Goal: Task Accomplishment & Management: Manage account settings

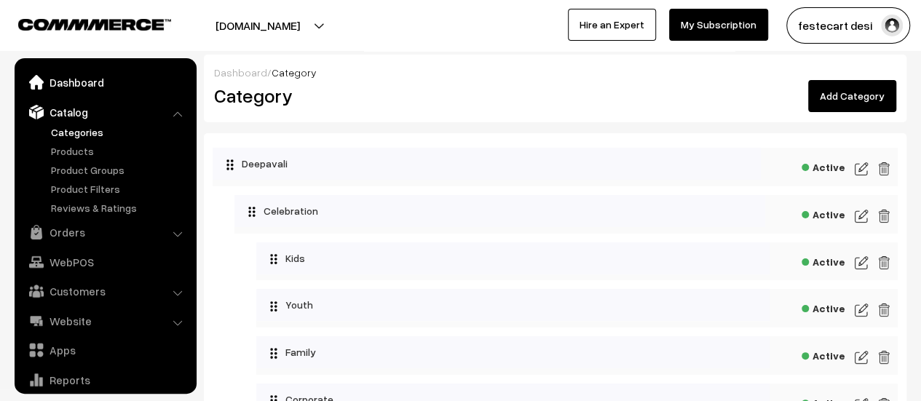
click at [79, 79] on link "Dashboard" at bounding box center [104, 82] width 173 height 26
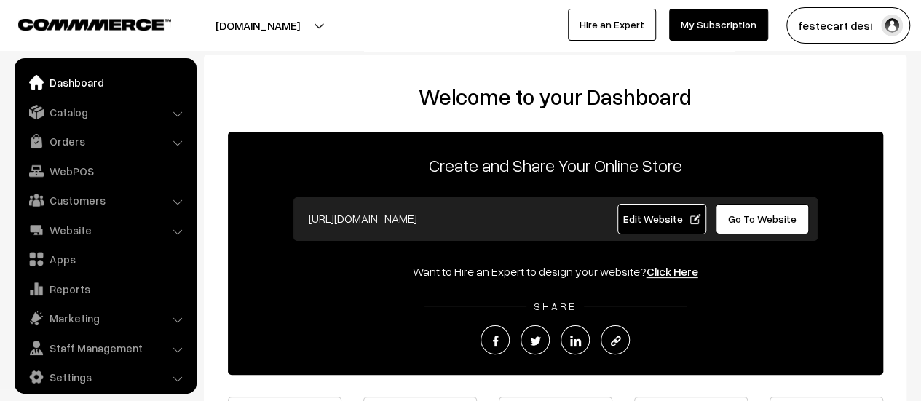
click at [661, 218] on span "Edit Website" at bounding box center [661, 218] width 78 height 12
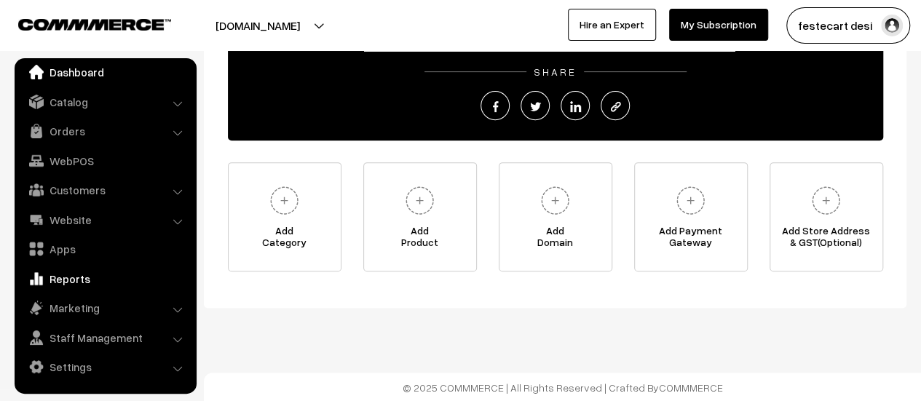
scroll to position [234, 0]
click at [84, 219] on link "Website" at bounding box center [104, 220] width 173 height 26
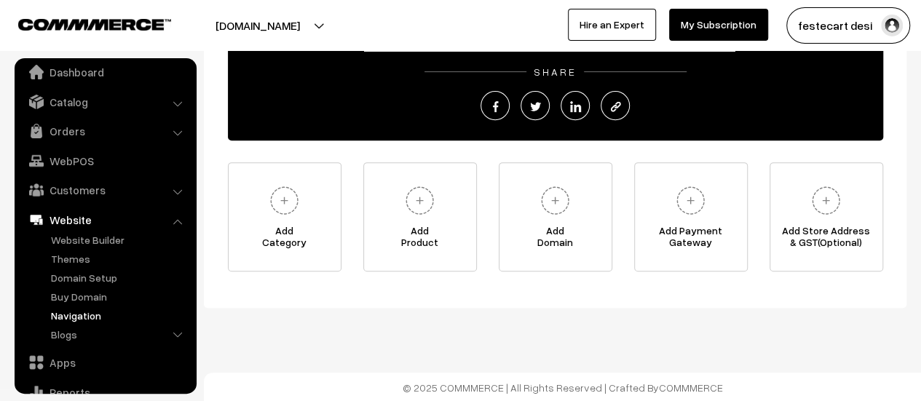
click at [82, 315] on link "Navigation" at bounding box center [119, 315] width 144 height 15
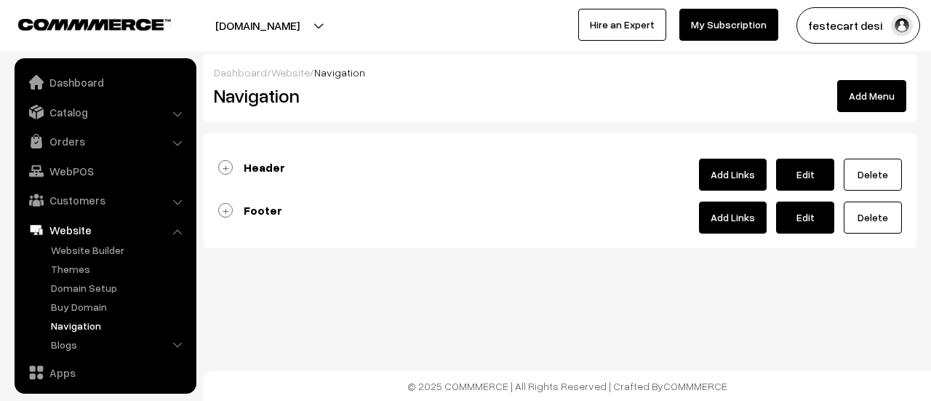
click at [224, 210] on link "Footer" at bounding box center [250, 210] width 64 height 15
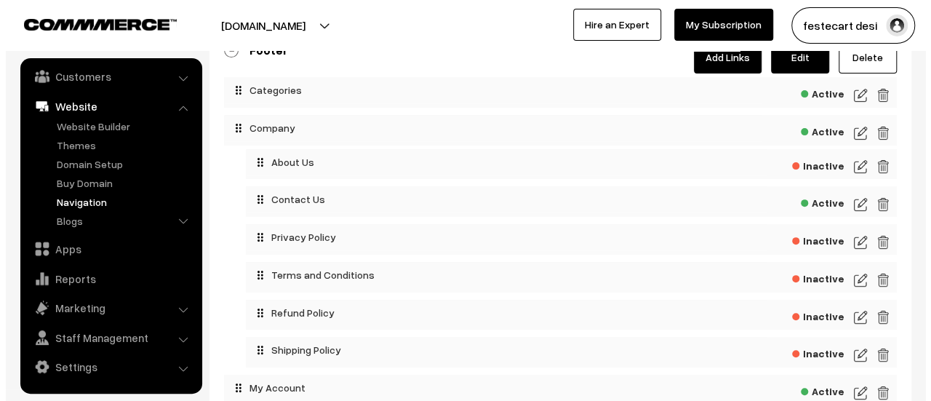
scroll to position [154, 0]
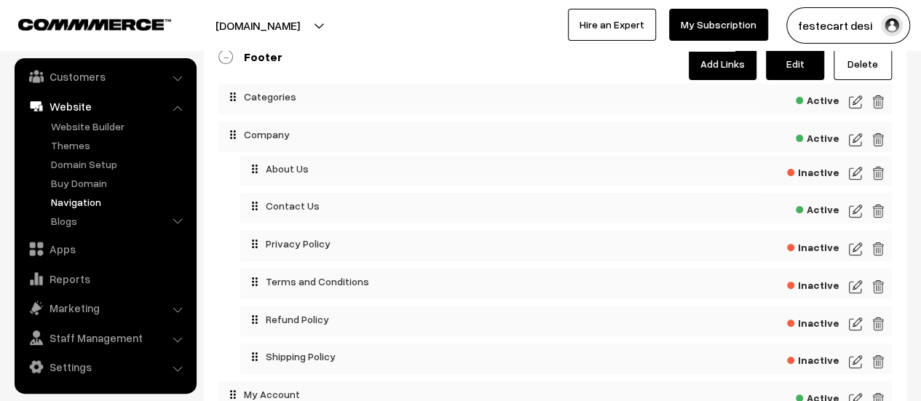
click at [804, 250] on span "Inactive" at bounding box center [813, 246] width 52 height 18
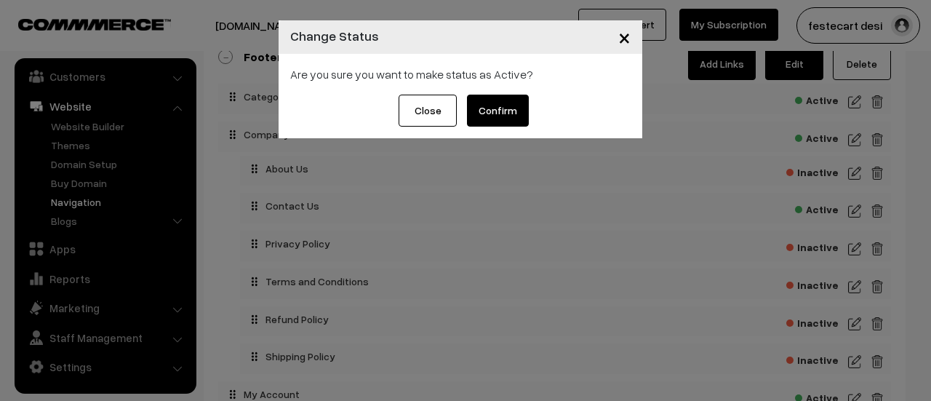
click at [519, 116] on button "Confirm" at bounding box center [498, 111] width 62 height 32
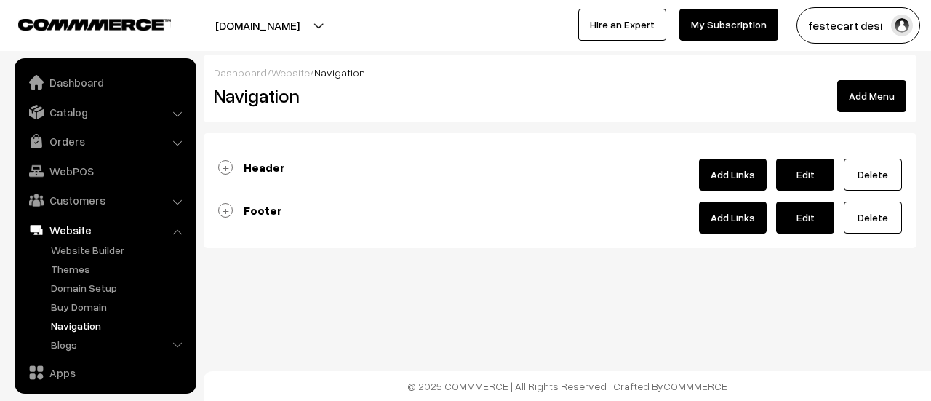
scroll to position [124, 0]
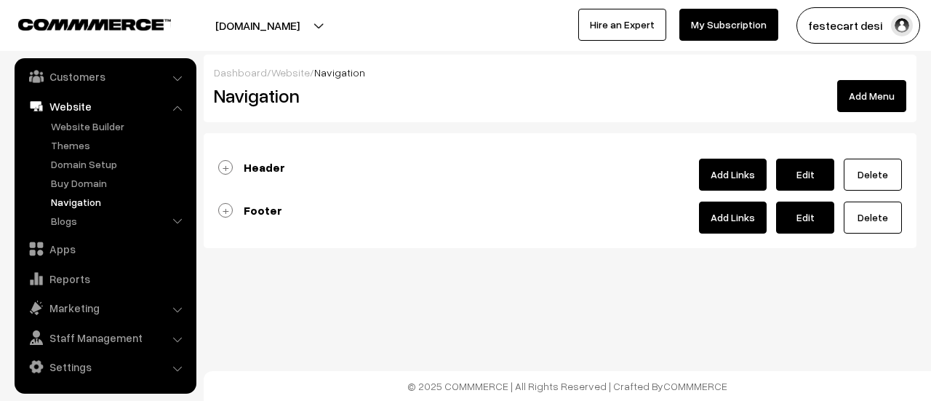
click at [71, 209] on link "Navigation" at bounding box center [119, 201] width 144 height 15
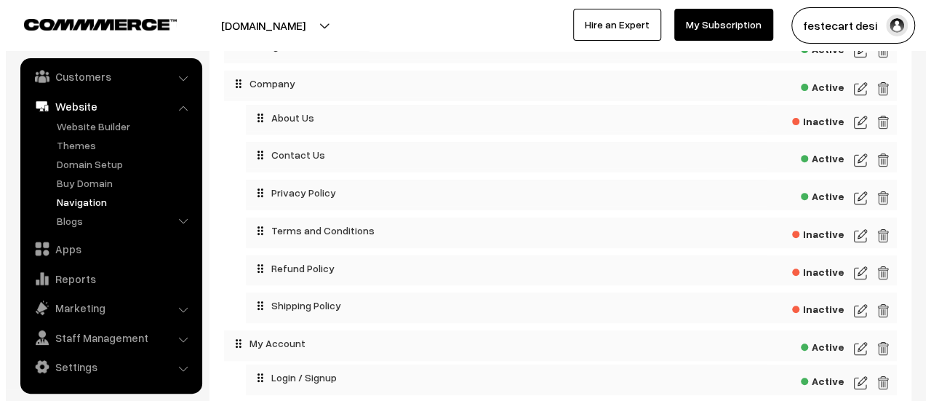
scroll to position [204, 0]
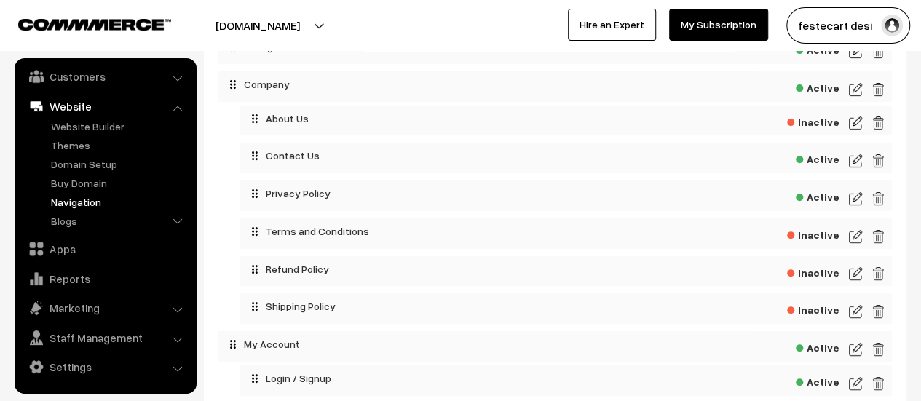
click at [812, 240] on span "Inactive" at bounding box center [813, 233] width 52 height 18
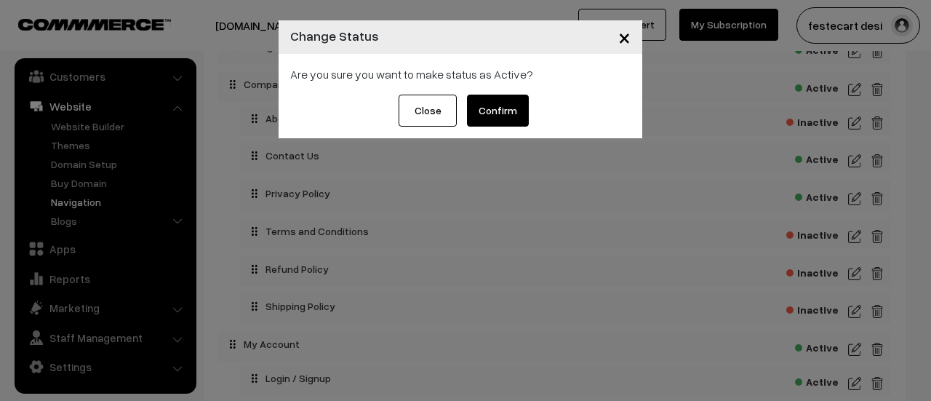
click at [504, 124] on button "Confirm" at bounding box center [498, 111] width 62 height 32
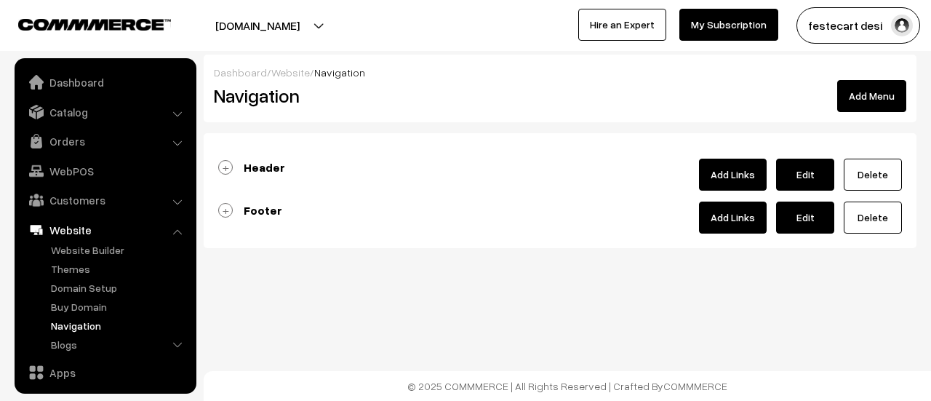
scroll to position [124, 0]
